Goal: Find contact information

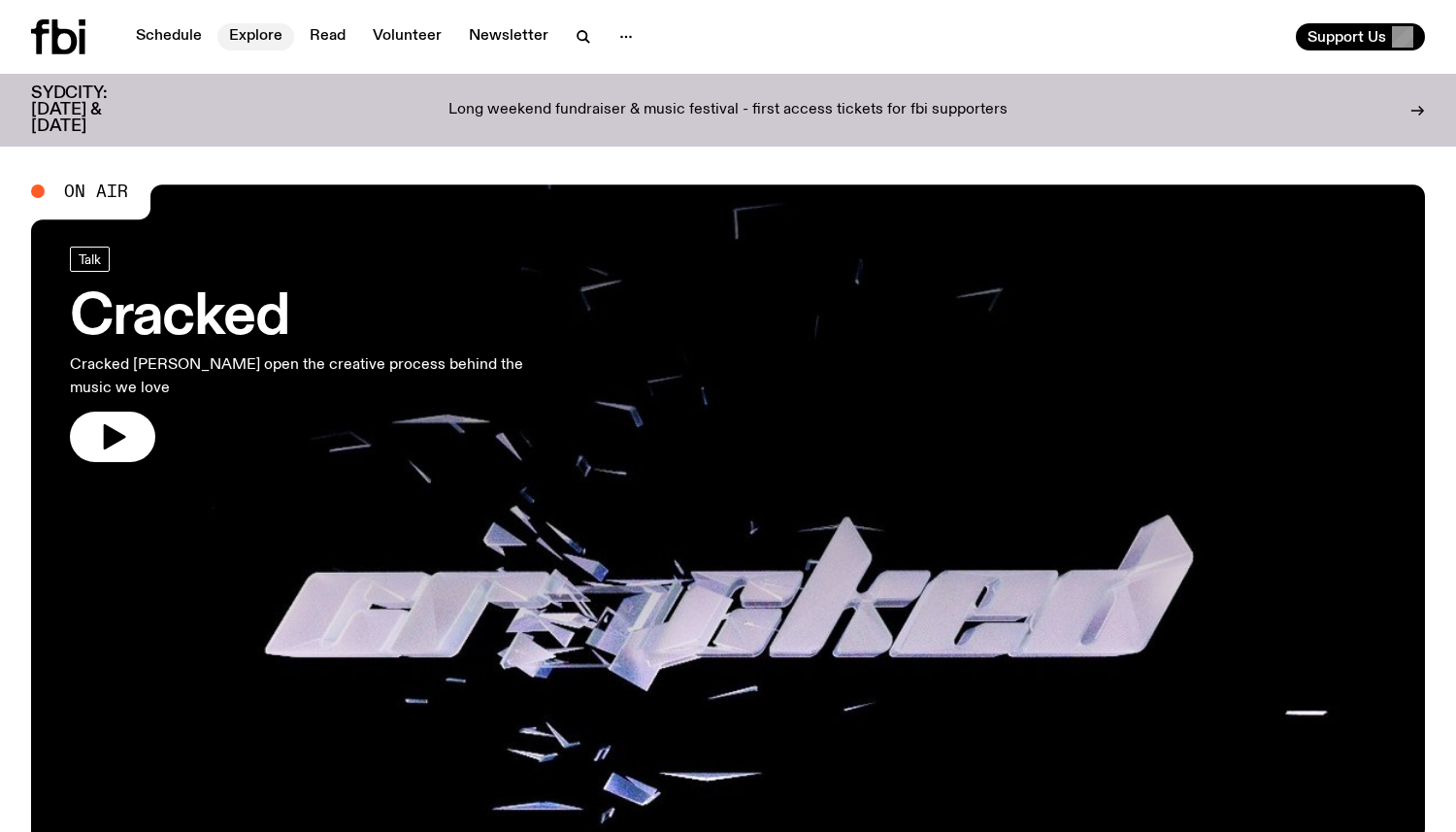
click at [249, 41] on link "Explore" at bounding box center [255, 37] width 77 height 28
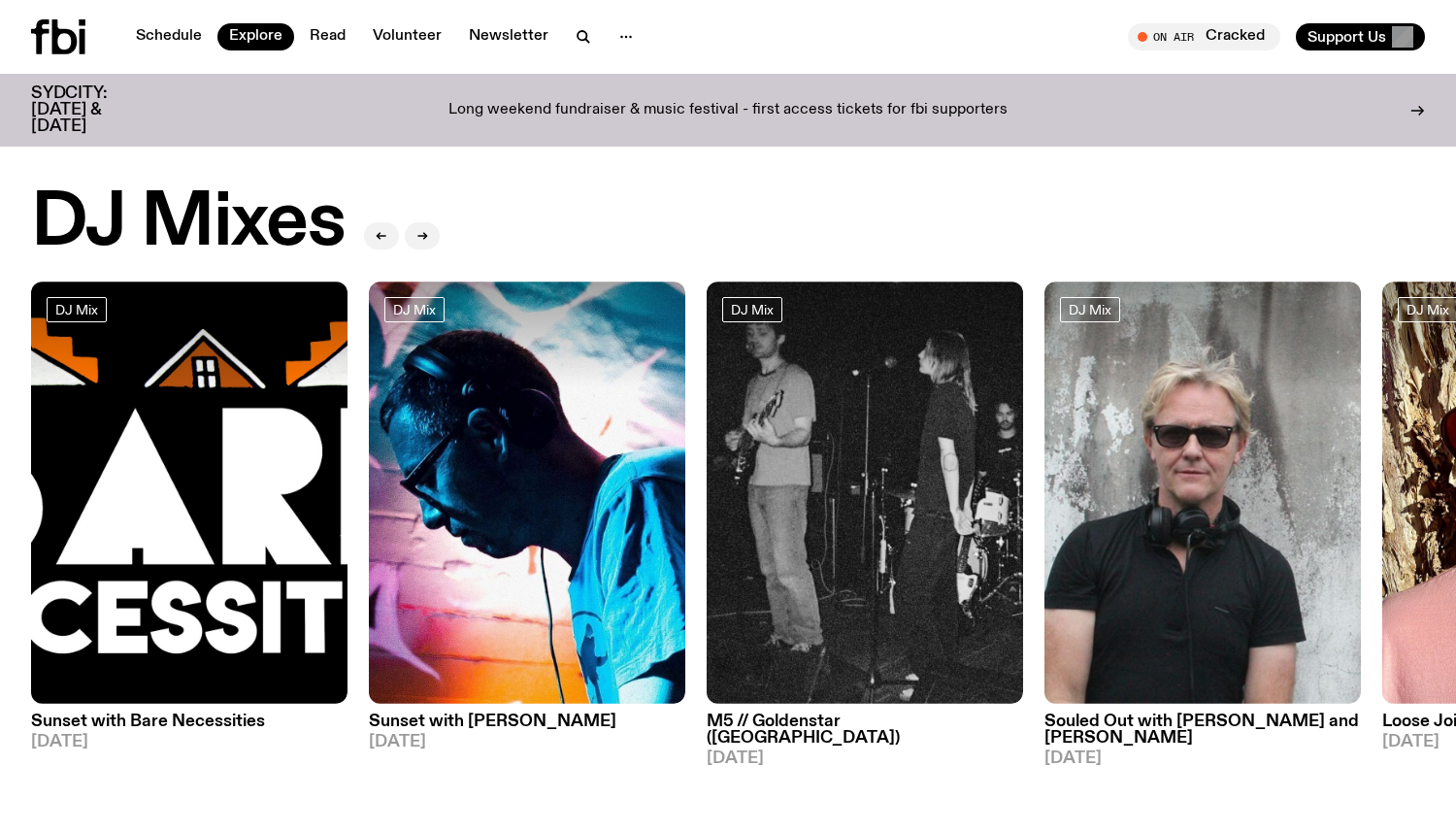
click at [205, 24] on nav "Schedule Explore Read Volunteer Newsletter" at bounding box center [384, 37] width 521 height 28
click at [607, 29] on button "button" at bounding box center [626, 37] width 39 height 28
click at [607, 113] on link "Contact" at bounding box center [626, 111] width 97 height 28
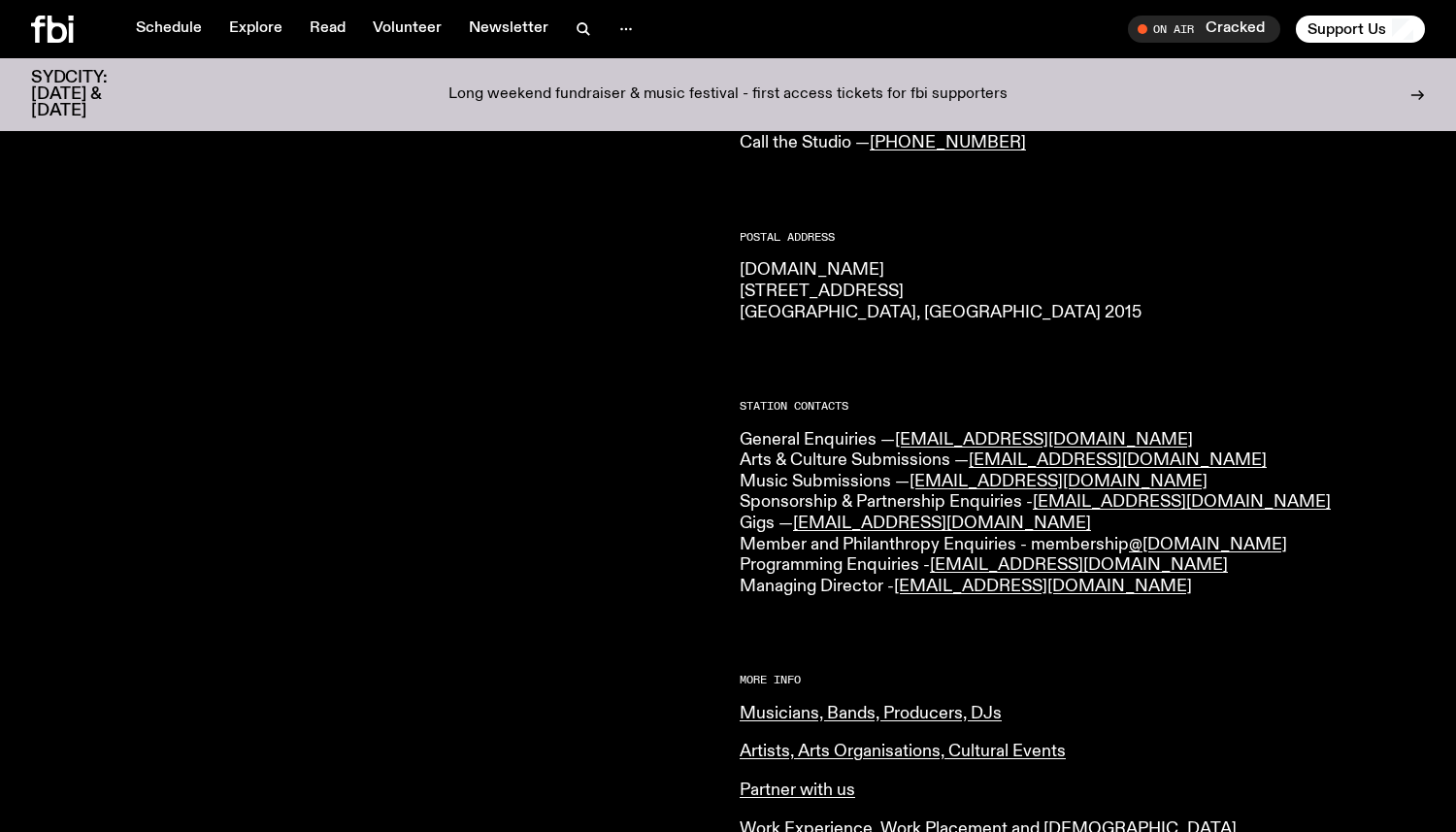
scroll to position [259, 0]
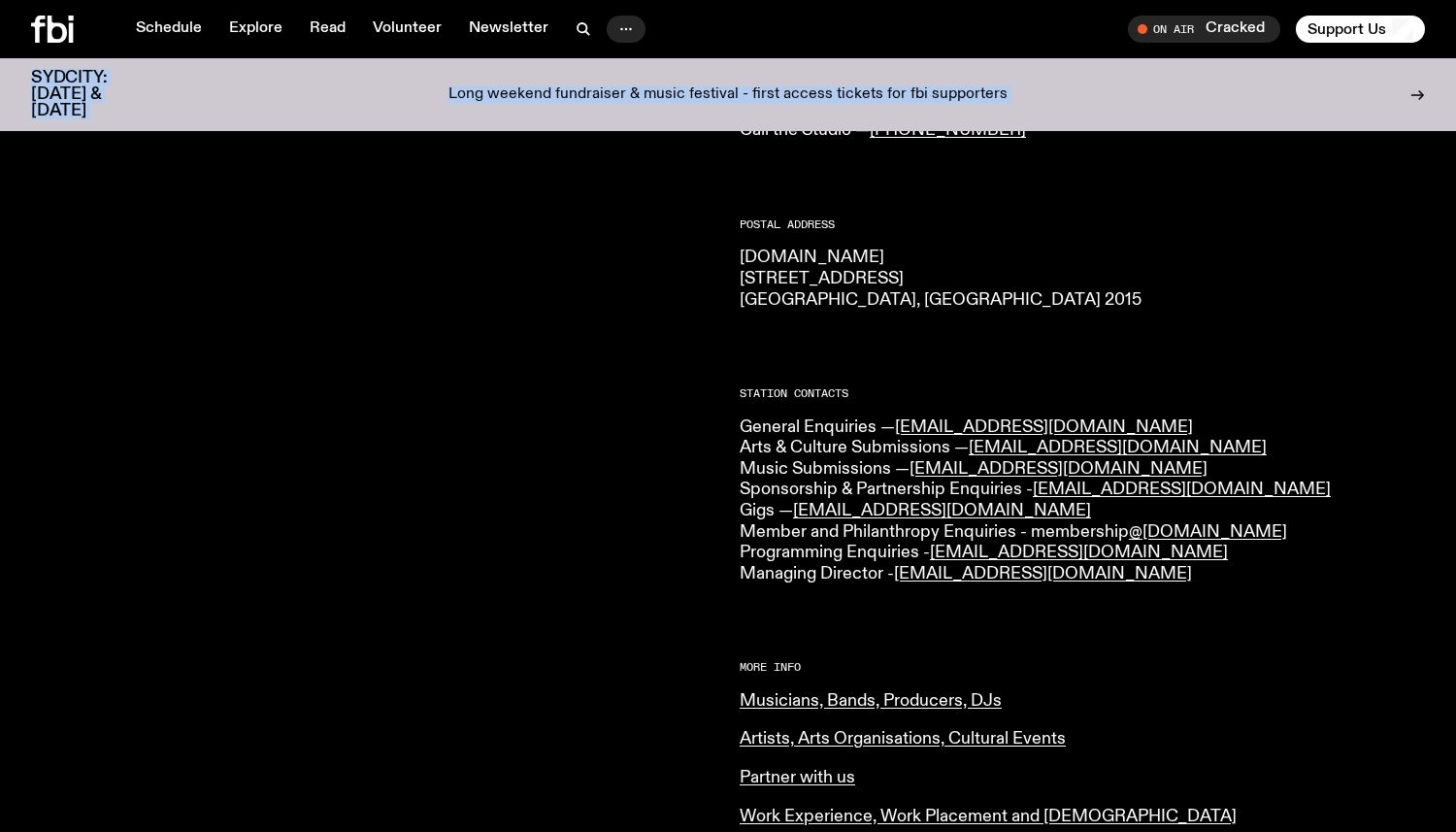
drag, startPoint x: 551, startPoint y: 171, endPoint x: 612, endPoint y: 28, distance: 155.5
click at [612, 28] on div "Schedule Explore Read Volunteer Newsletter About Us Contact Champions of emergi…" at bounding box center [728, 834] width 1456 height 2187
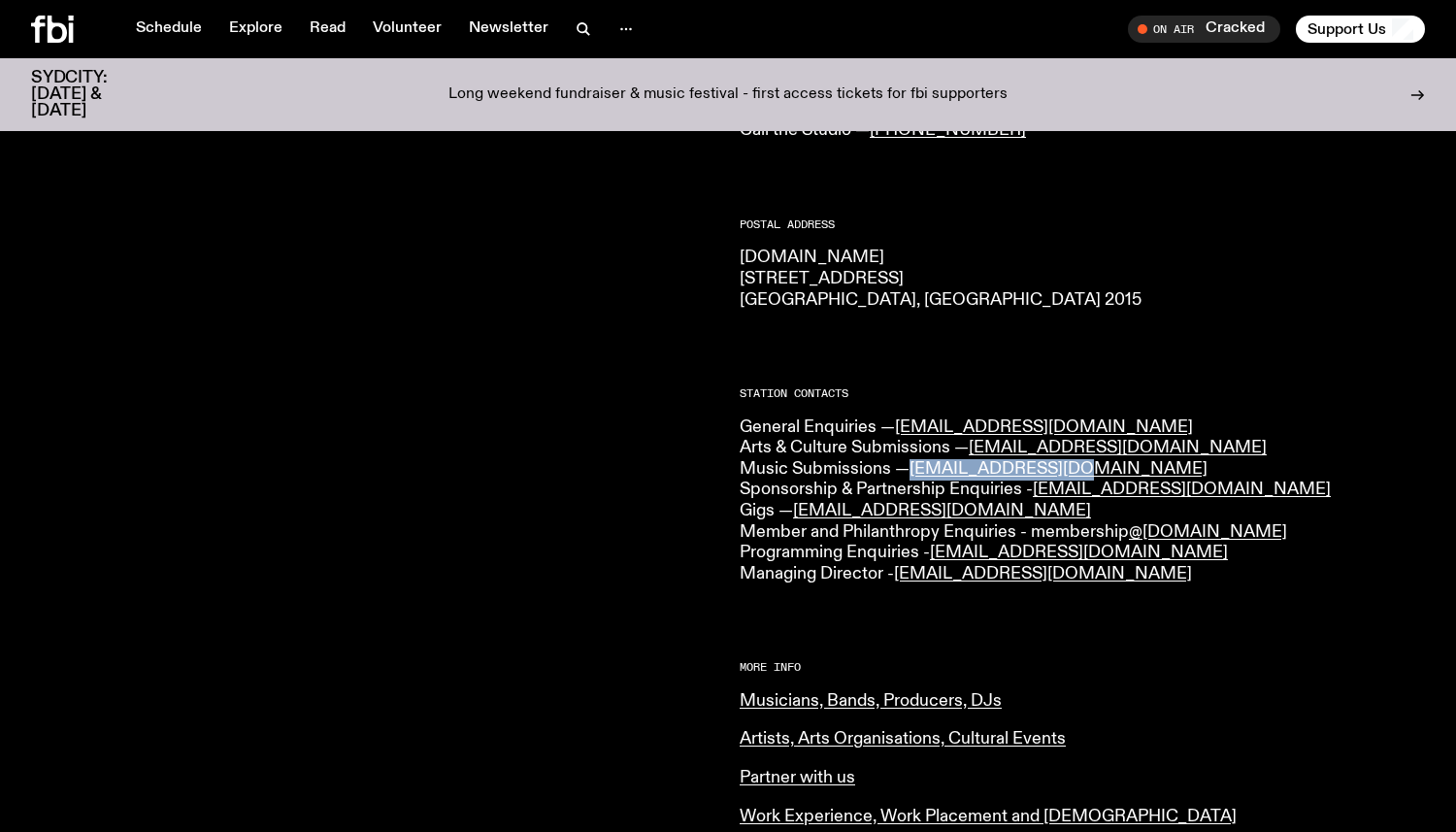
drag, startPoint x: 911, startPoint y: 467, endPoint x: 1080, endPoint y: 471, distance: 169.0
click at [1080, 471] on p "General Enquiries — [EMAIL_ADDRESS][DOMAIN_NAME] Arts & Culture Submissions — […" at bounding box center [1082, 501] width 685 height 168
copy link "[EMAIL_ADDRESS][DOMAIN_NAME]"
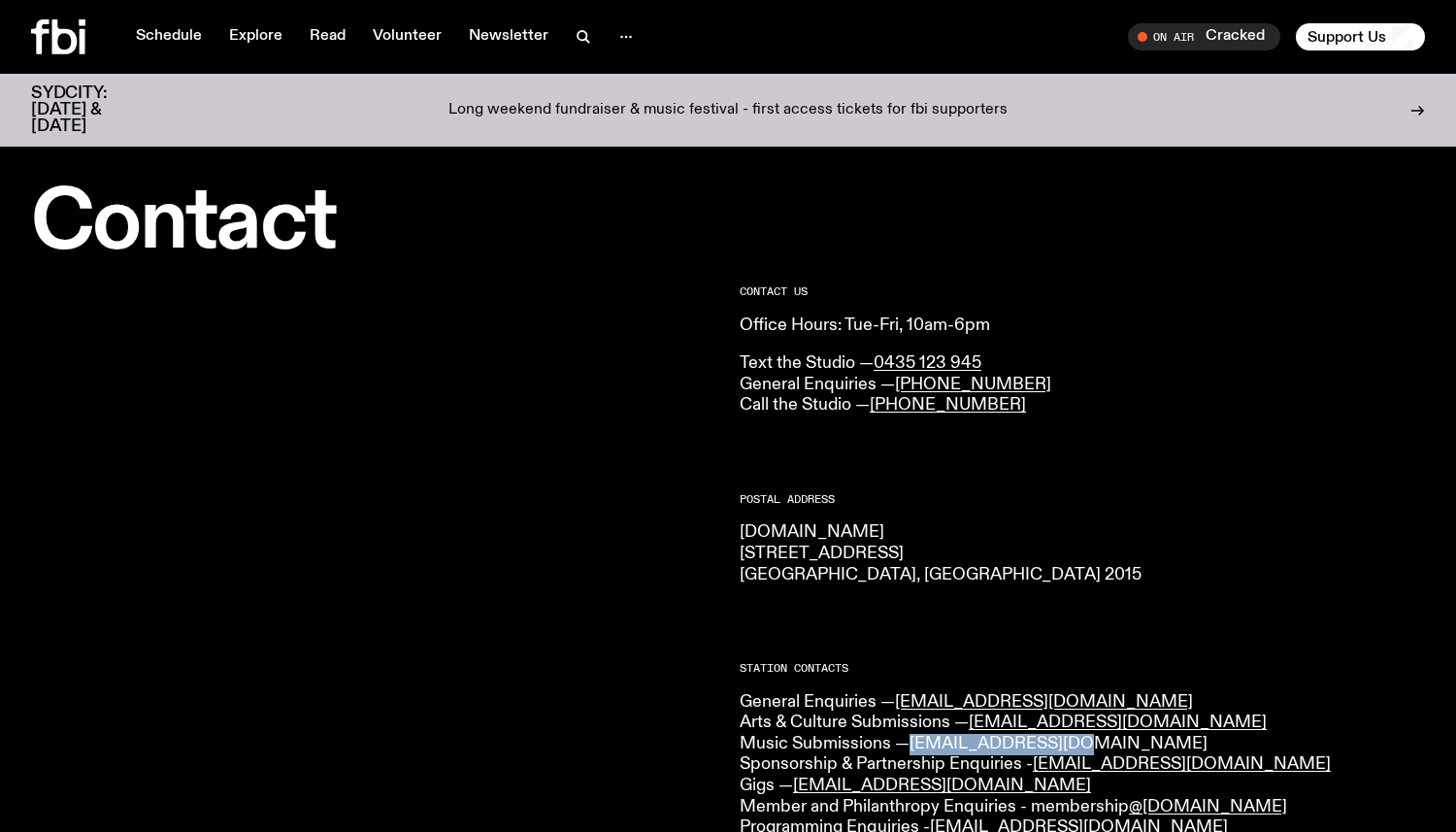
click at [988, 749] on link "[EMAIL_ADDRESS][DOMAIN_NAME]" at bounding box center [1058, 744] width 298 height 18
click at [183, 40] on link "Schedule" at bounding box center [168, 37] width 89 height 28
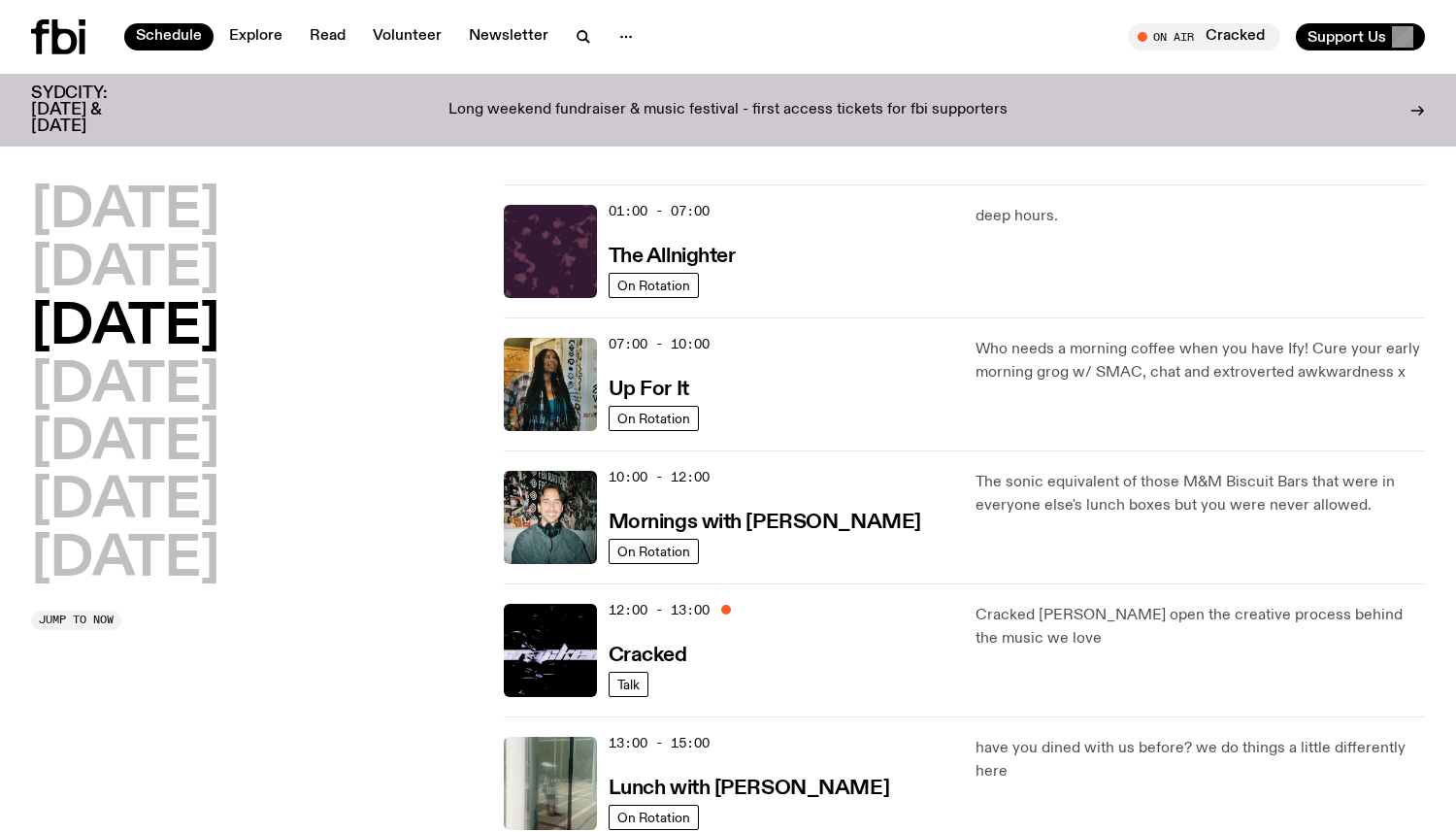
click at [57, 38] on icon at bounding box center [65, 37] width 26 height 35
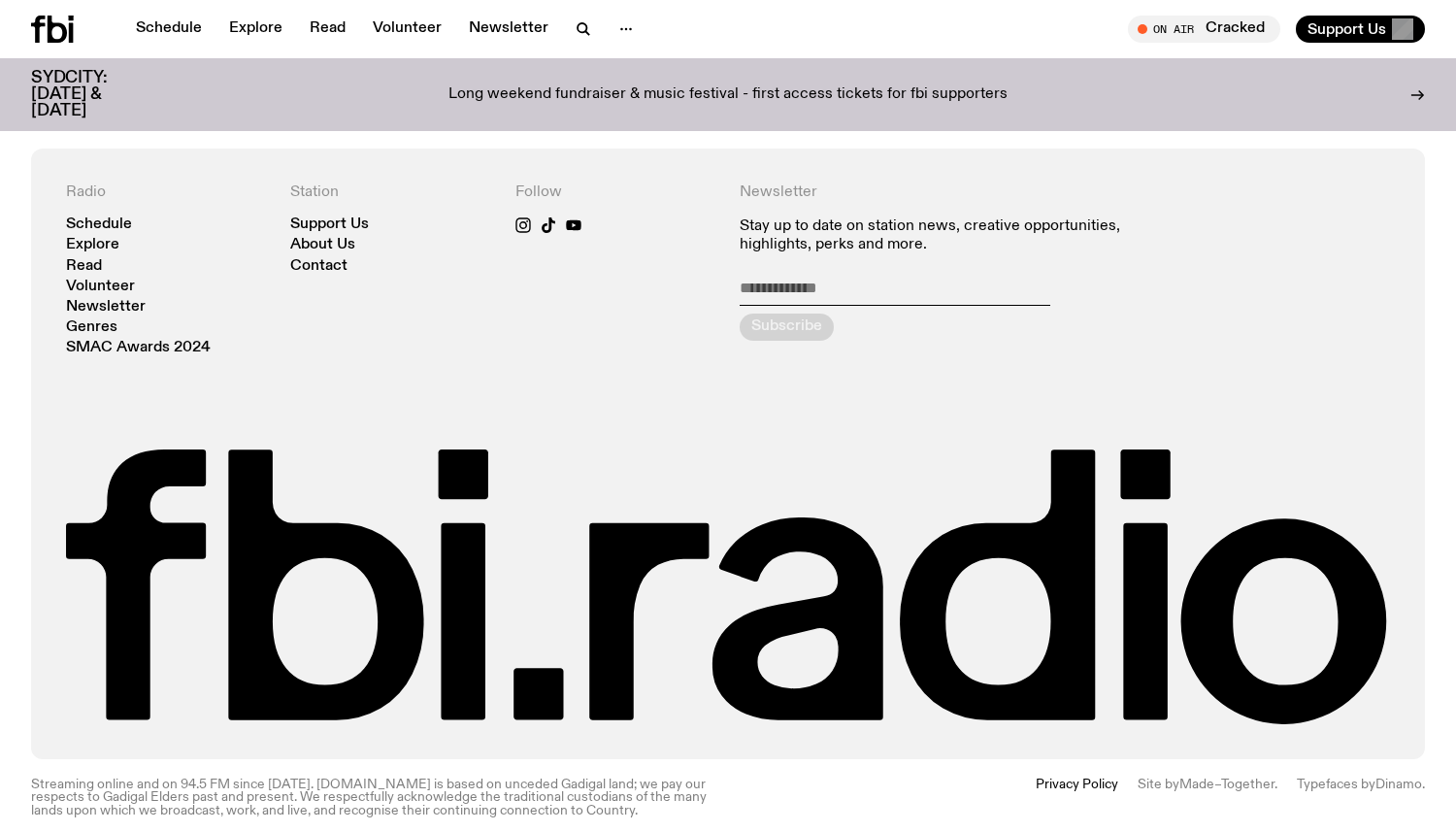
scroll to position [4240, 0]
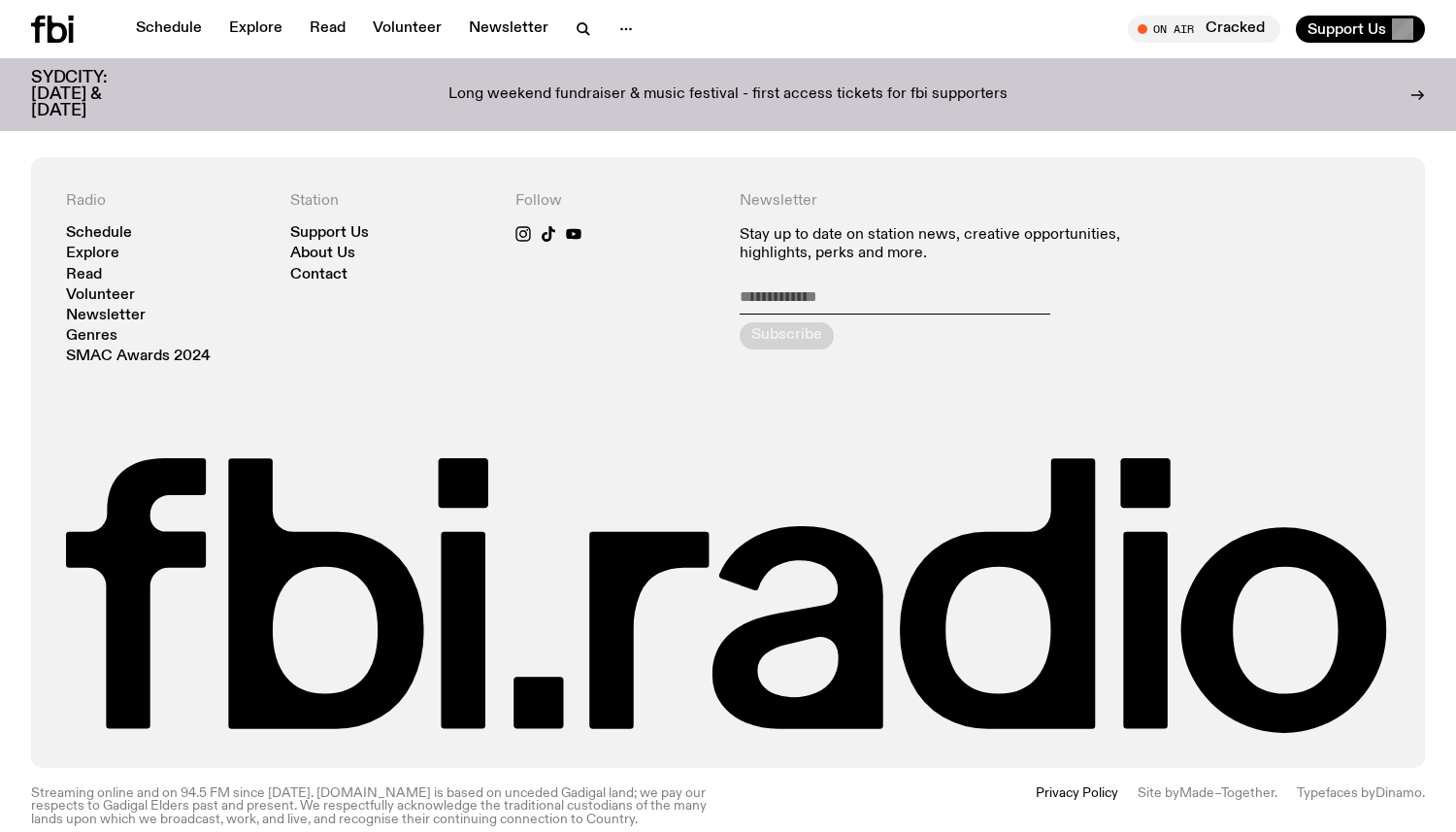
click at [623, 266] on div "Follow" at bounding box center [616, 279] width 200 height 173
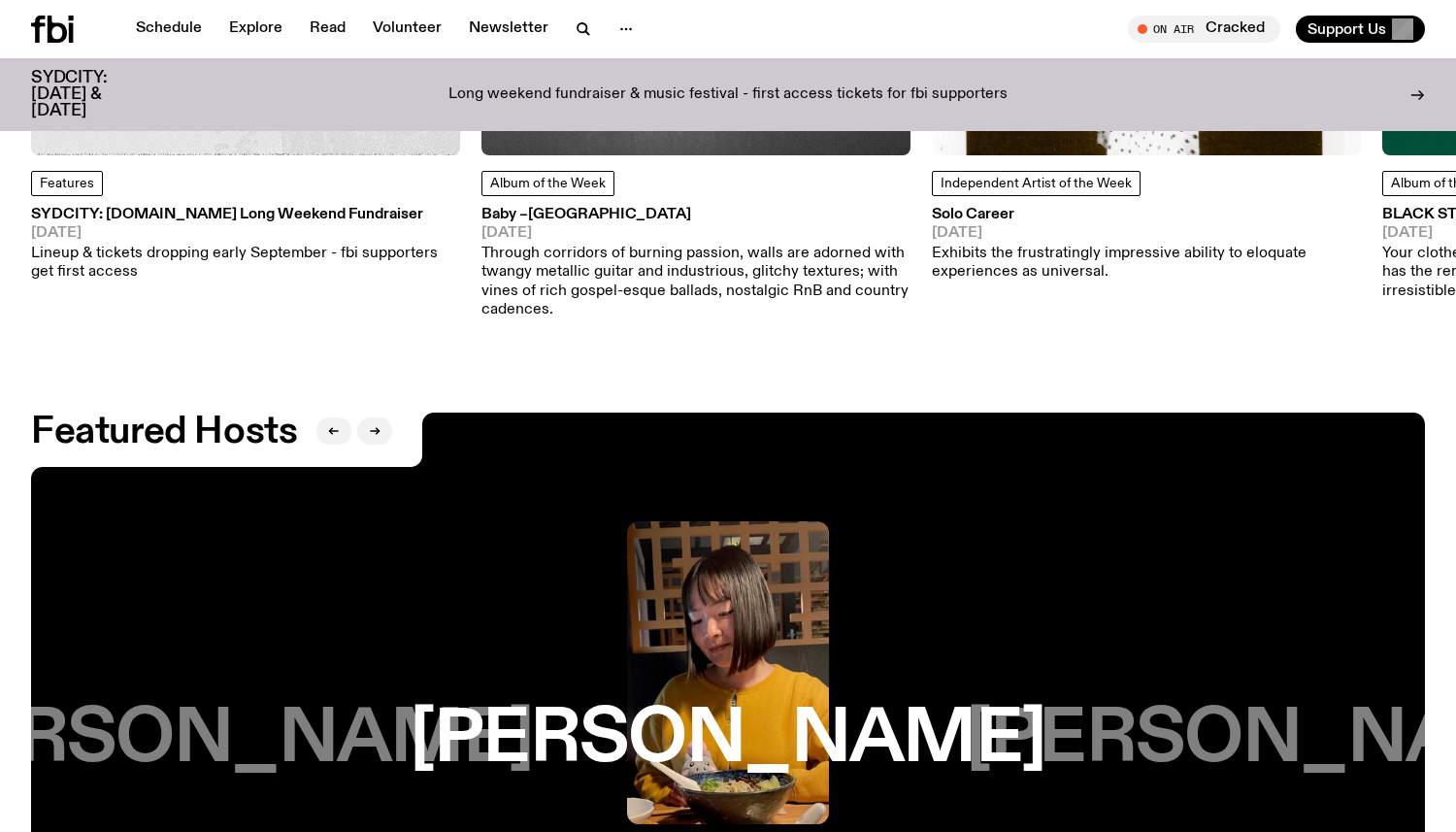
scroll to position [2271, 0]
